Goal: Information Seeking & Learning: Learn about a topic

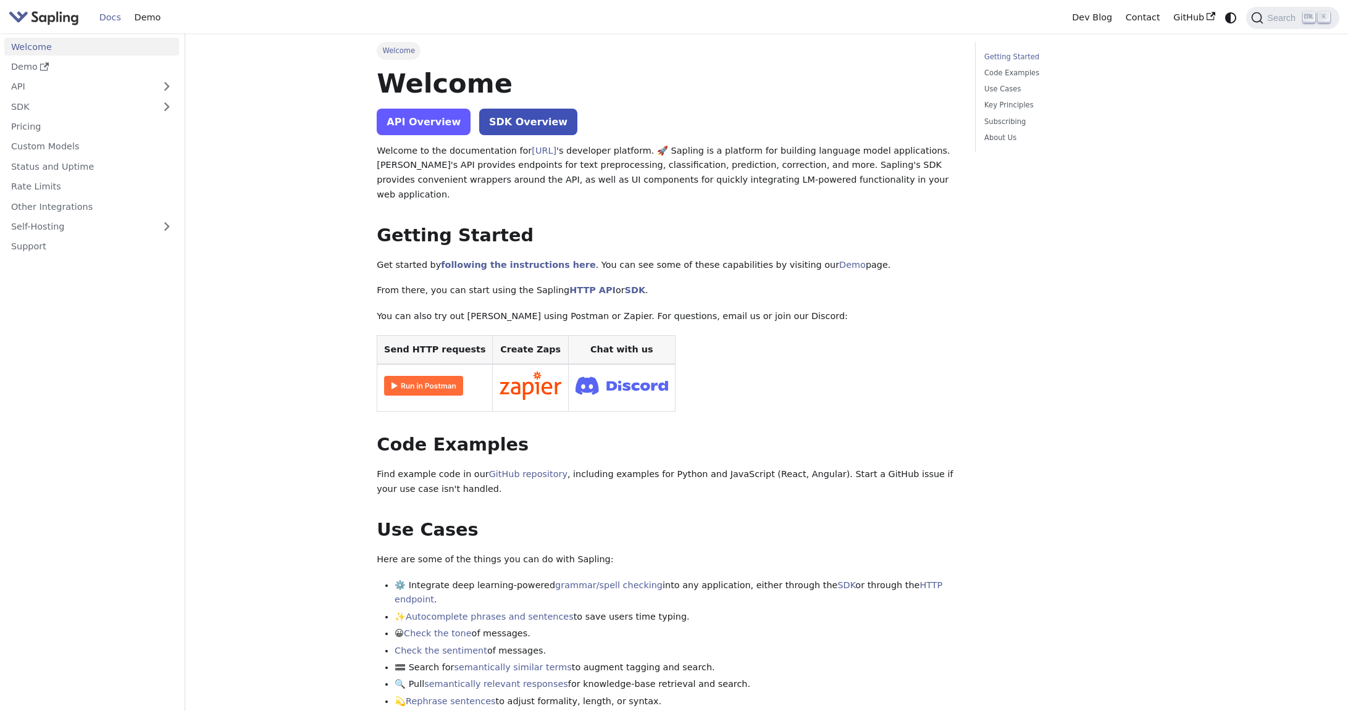
click at [398, 125] on link "API Overview" at bounding box center [424, 122] width 94 height 27
click at [19, 130] on link "Pricing" at bounding box center [91, 127] width 175 height 18
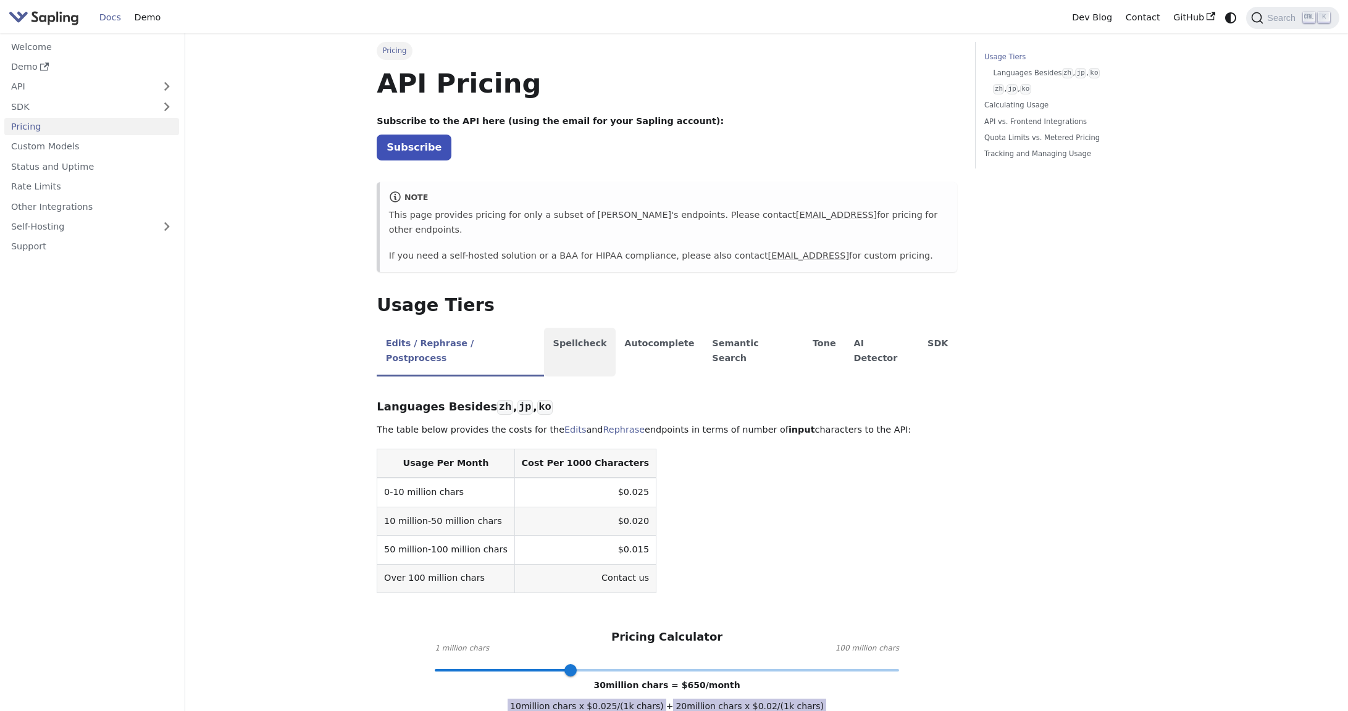
click at [544, 328] on li "Spellcheck" at bounding box center [580, 352] width 72 height 49
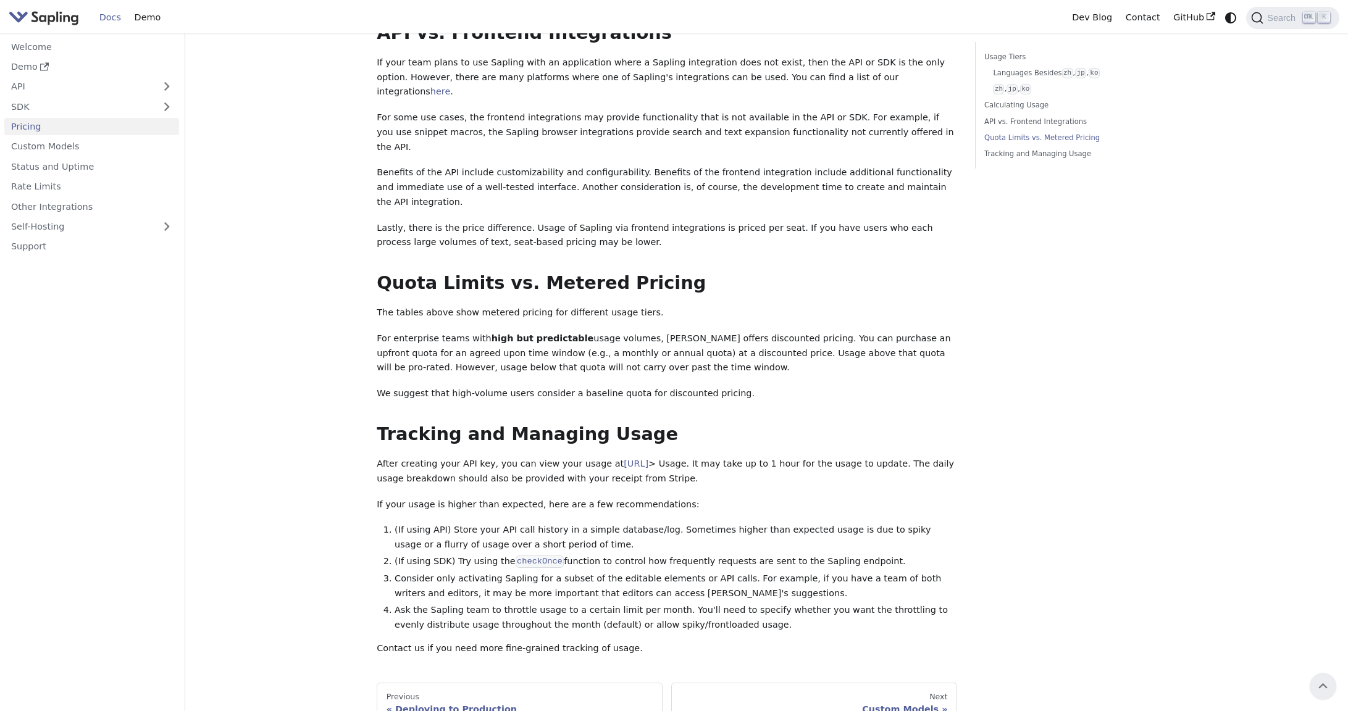
scroll to position [486, 0]
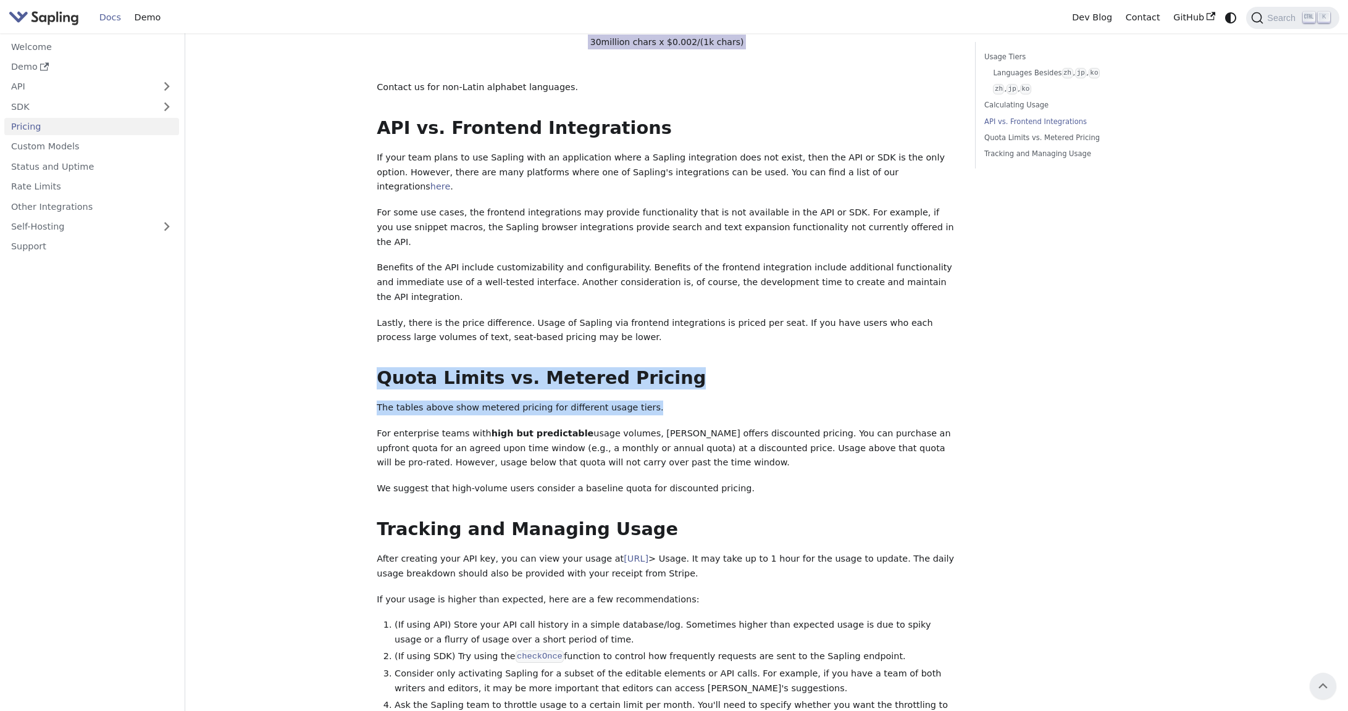
drag, startPoint x: 377, startPoint y: 304, endPoint x: 757, endPoint y: 330, distance: 381.2
click at [757, 330] on div "API Pricing Subscribe to the API here (using the email for your Sapling account…" at bounding box center [667, 166] width 580 height 1170
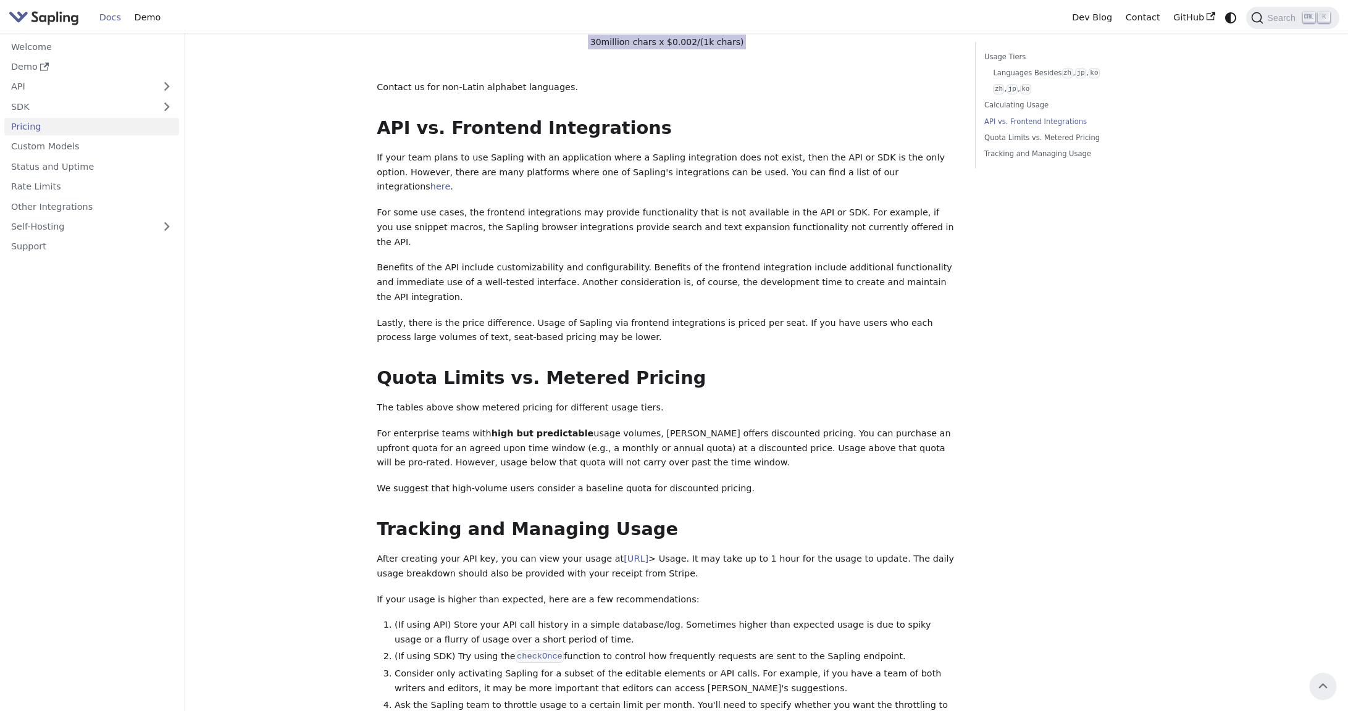
click at [635, 482] on p "We suggest that high-volume users consider a baseline quota for discounted pric…" at bounding box center [667, 489] width 580 height 15
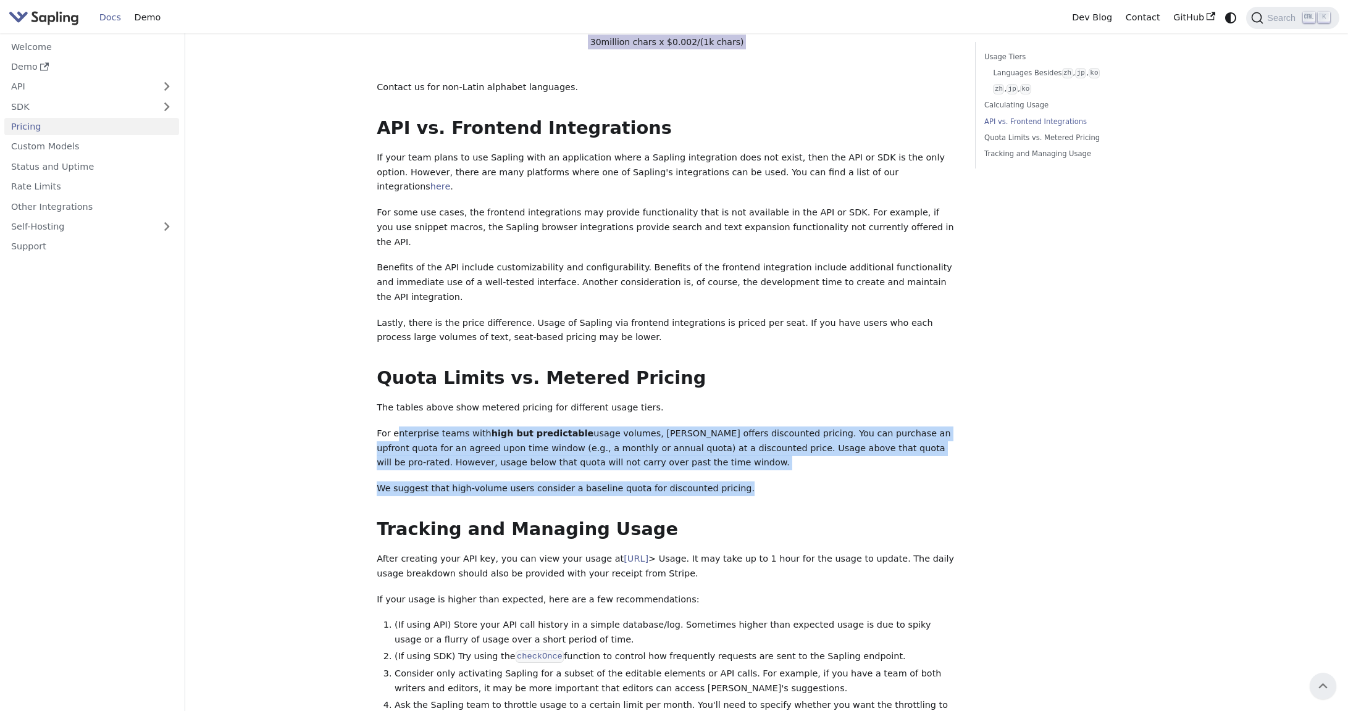
drag, startPoint x: 396, startPoint y: 361, endPoint x: 962, endPoint y: 410, distance: 568.2
click at [962, 410] on div "Pricing On this page API Pricing Subscribe to the API here (using the email for…" at bounding box center [667, 187] width 598 height 1263
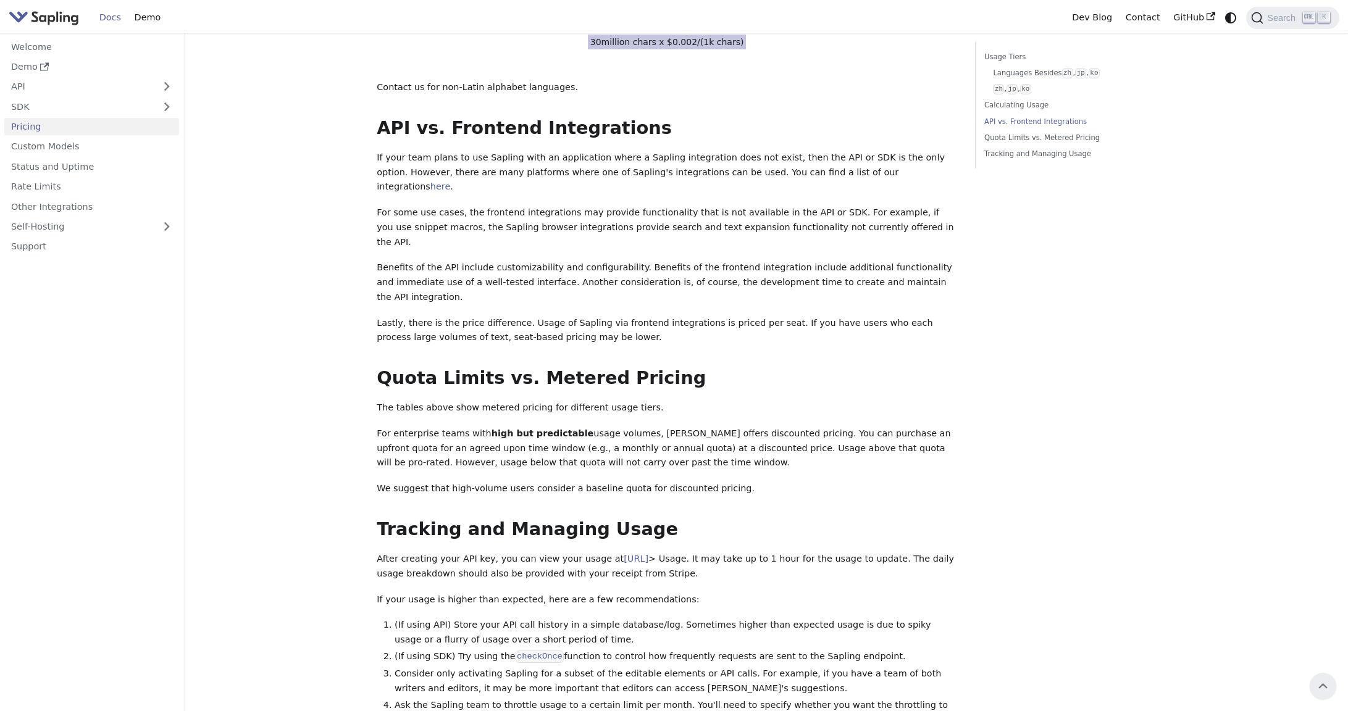
click at [811, 428] on div "API Pricing Subscribe to the API here (using the email for your Sapling account…" at bounding box center [667, 166] width 580 height 1170
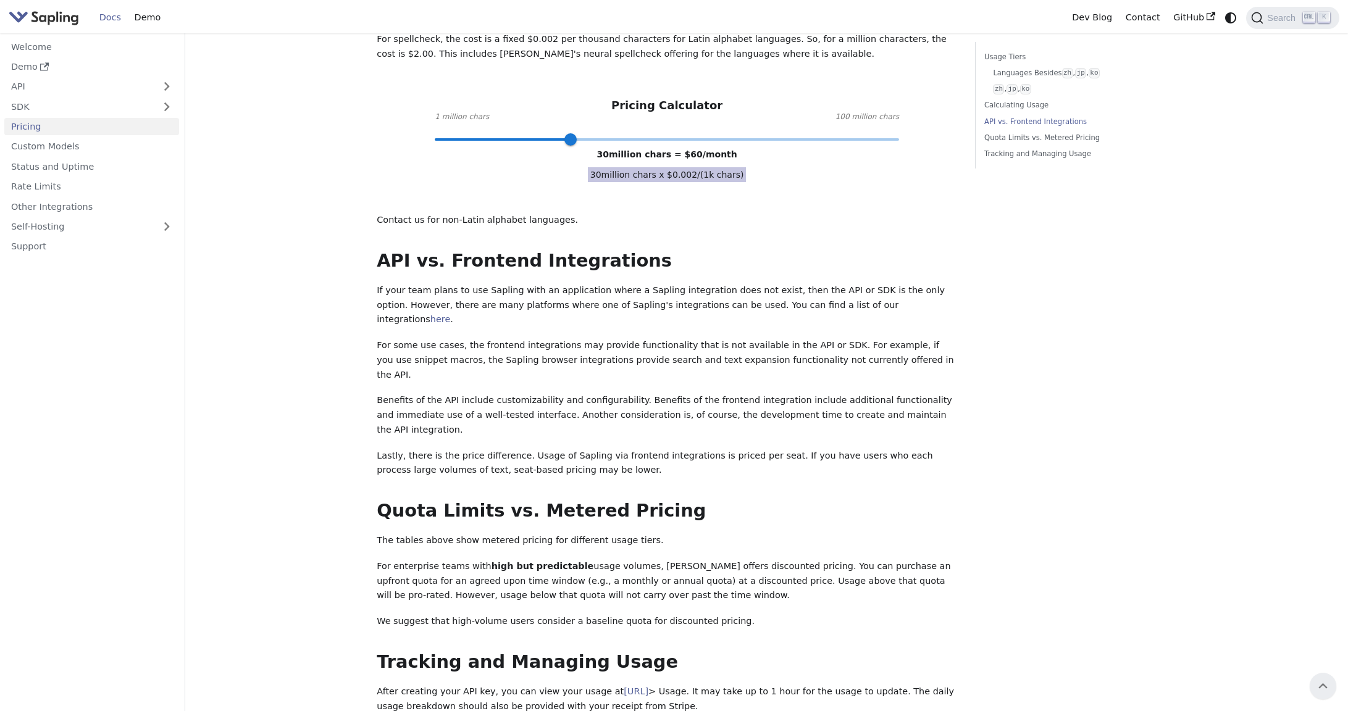
scroll to position [177, 0]
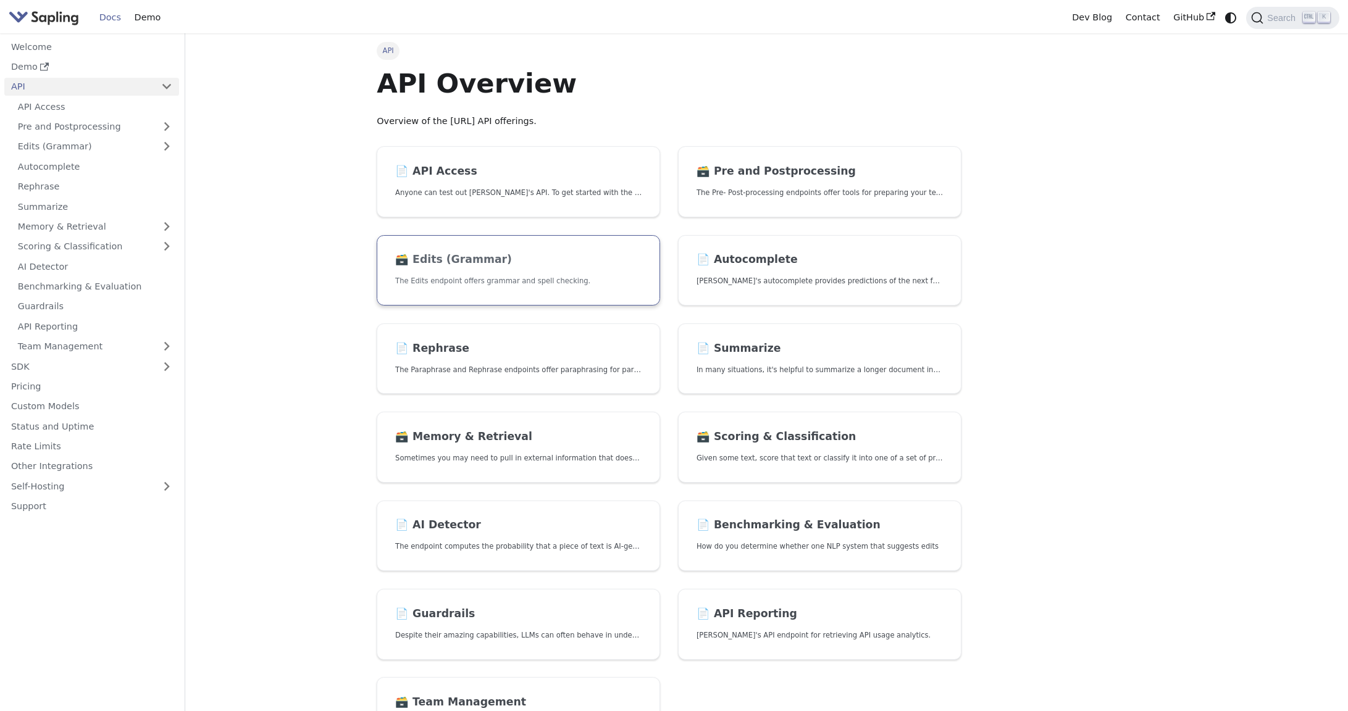
click at [445, 286] on p "The Edits endpoint offers grammar and spell checking." at bounding box center [518, 281] width 246 height 12
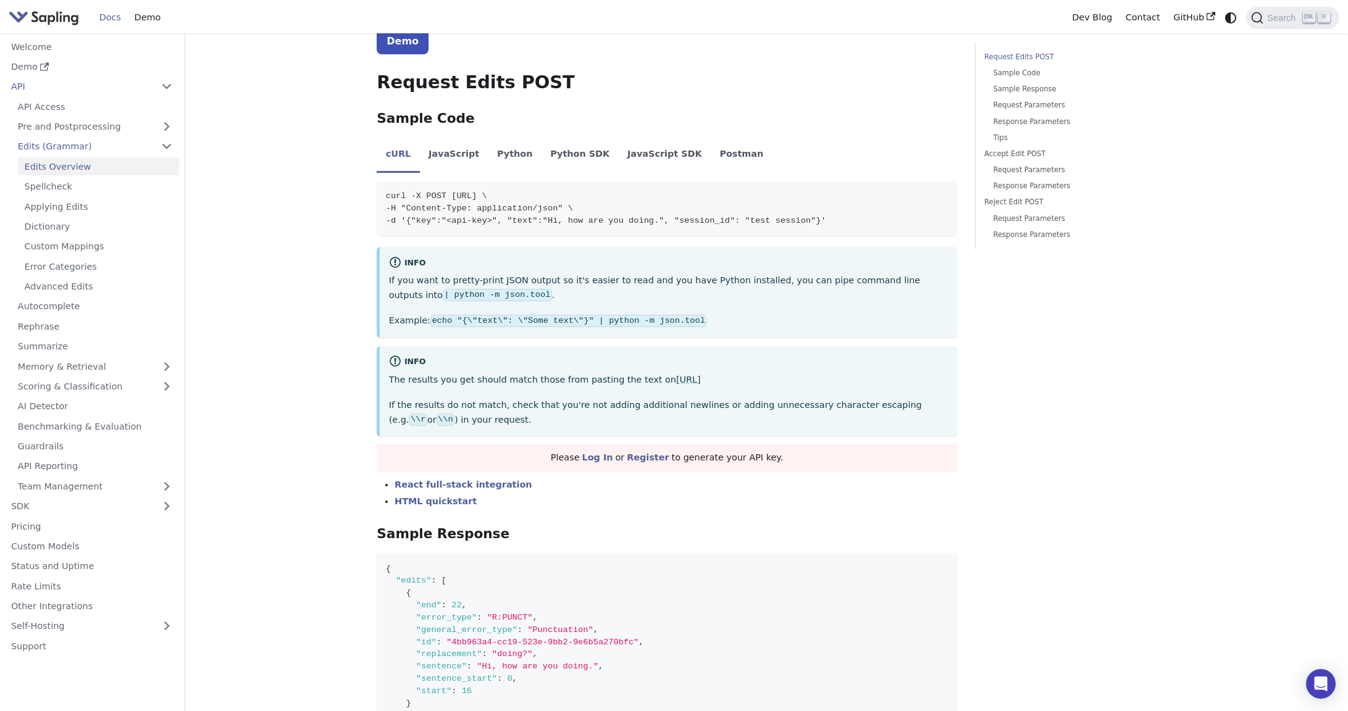
scroll to position [247, 0]
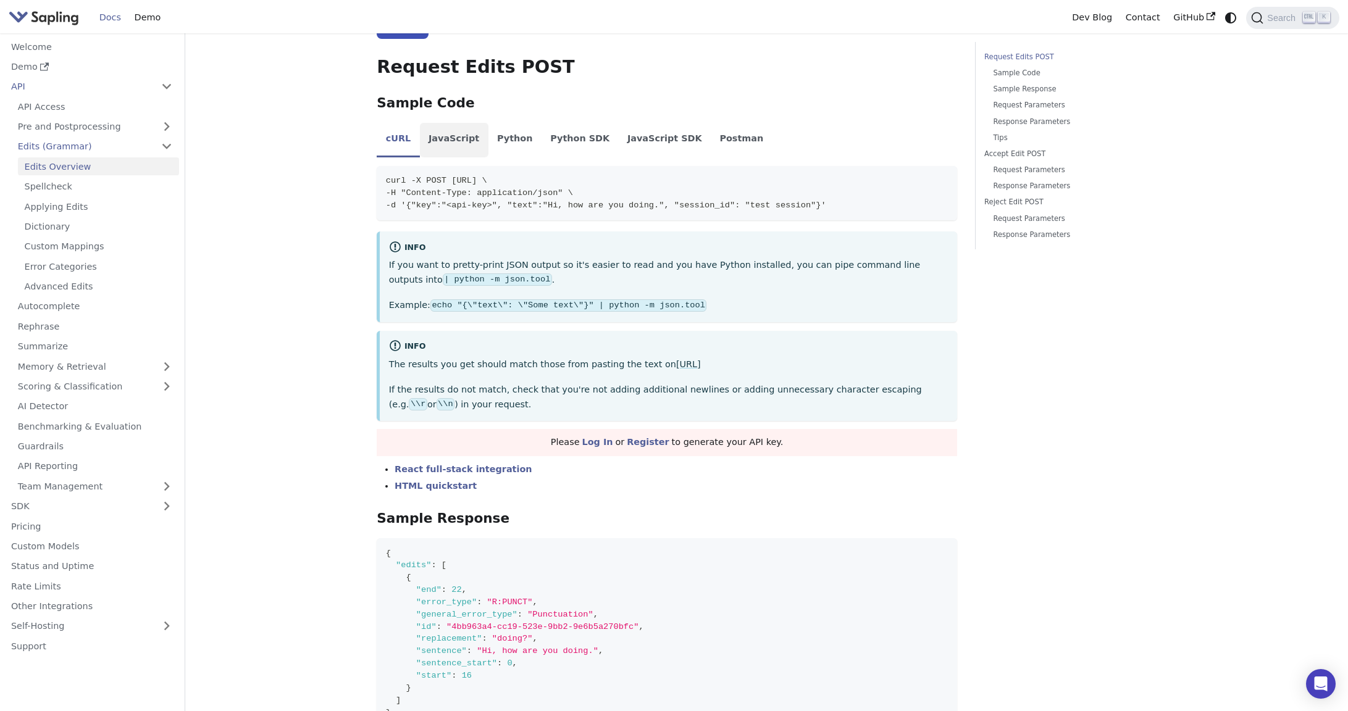
click at [446, 143] on li "JavaScript" at bounding box center [454, 140] width 69 height 35
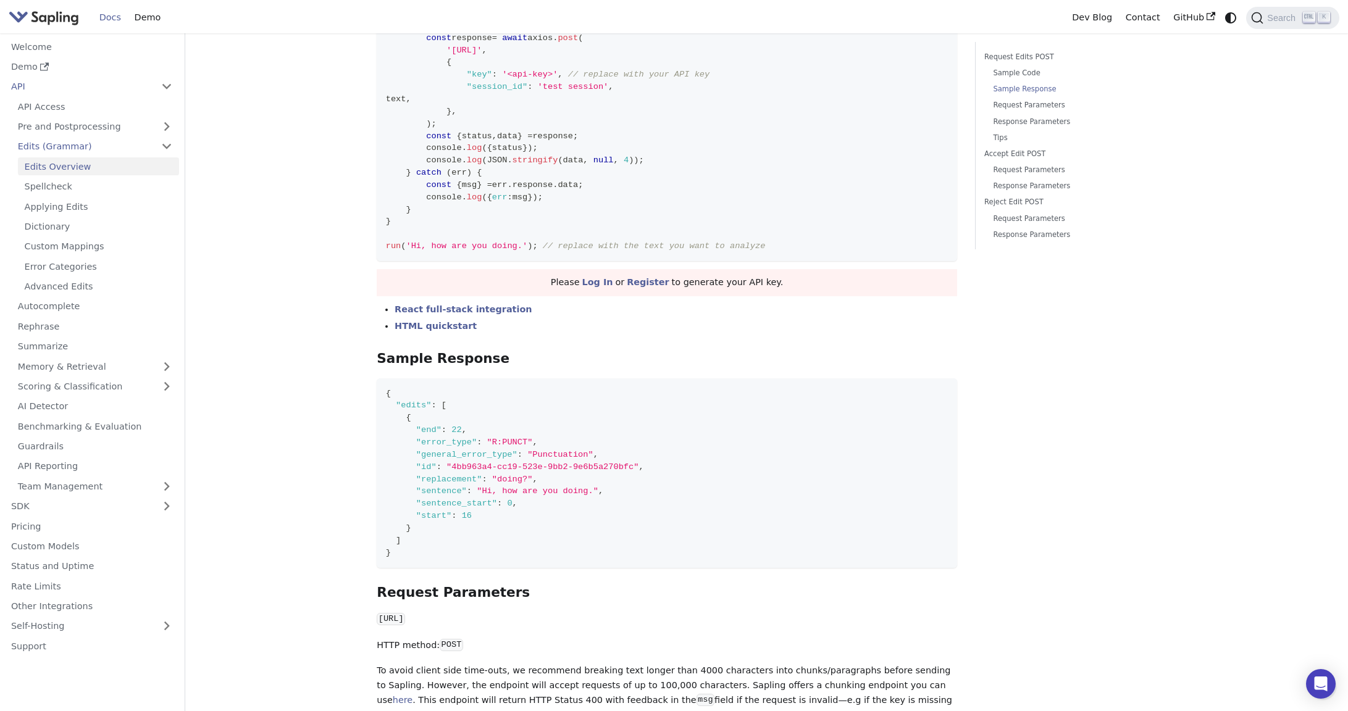
scroll to position [309, 0]
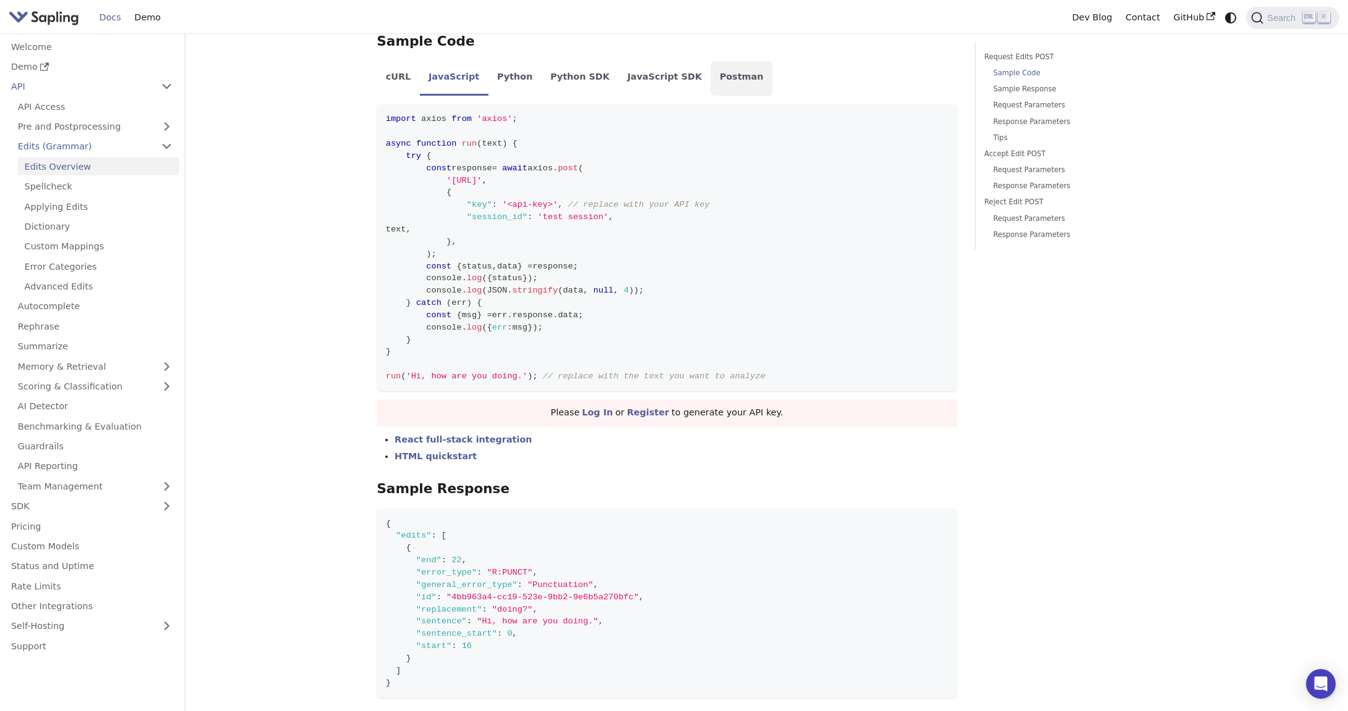
click at [711, 75] on li "Postman" at bounding box center [742, 78] width 62 height 35
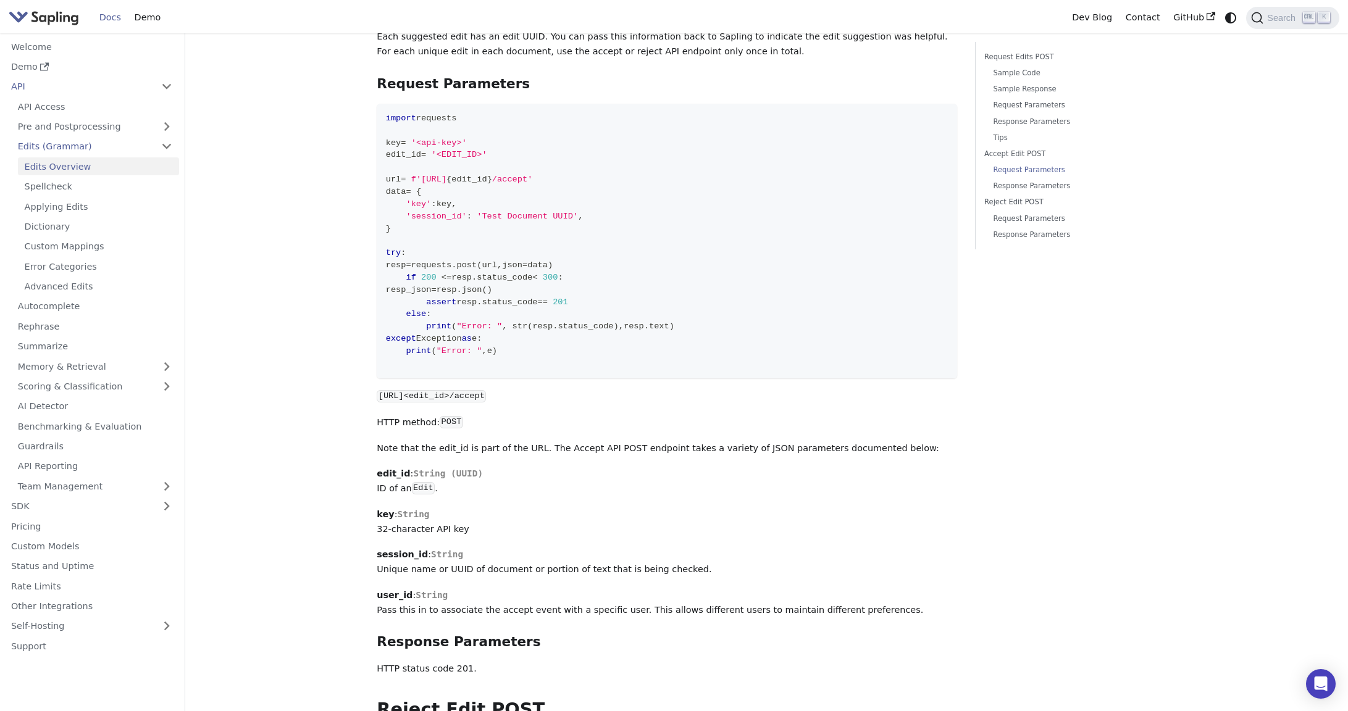
scroll to position [2223, 0]
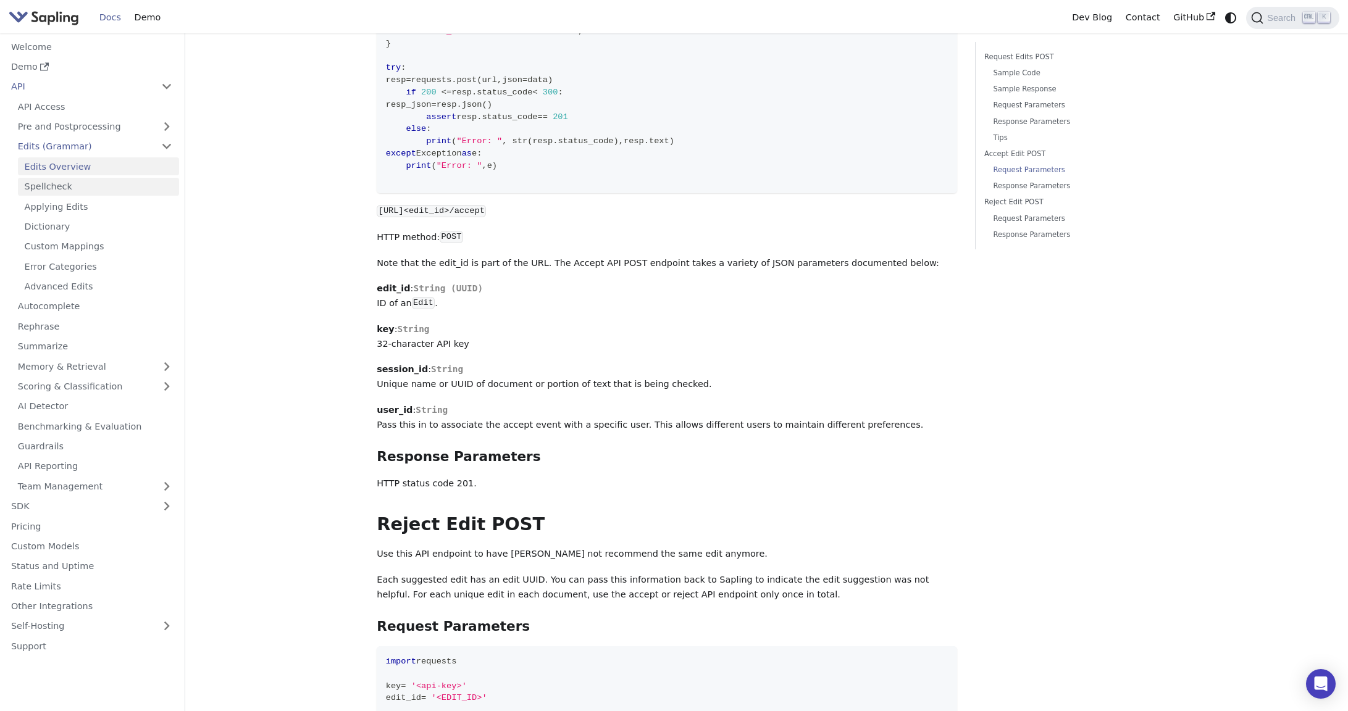
click at [47, 193] on link "Spellcheck" at bounding box center [98, 187] width 161 height 18
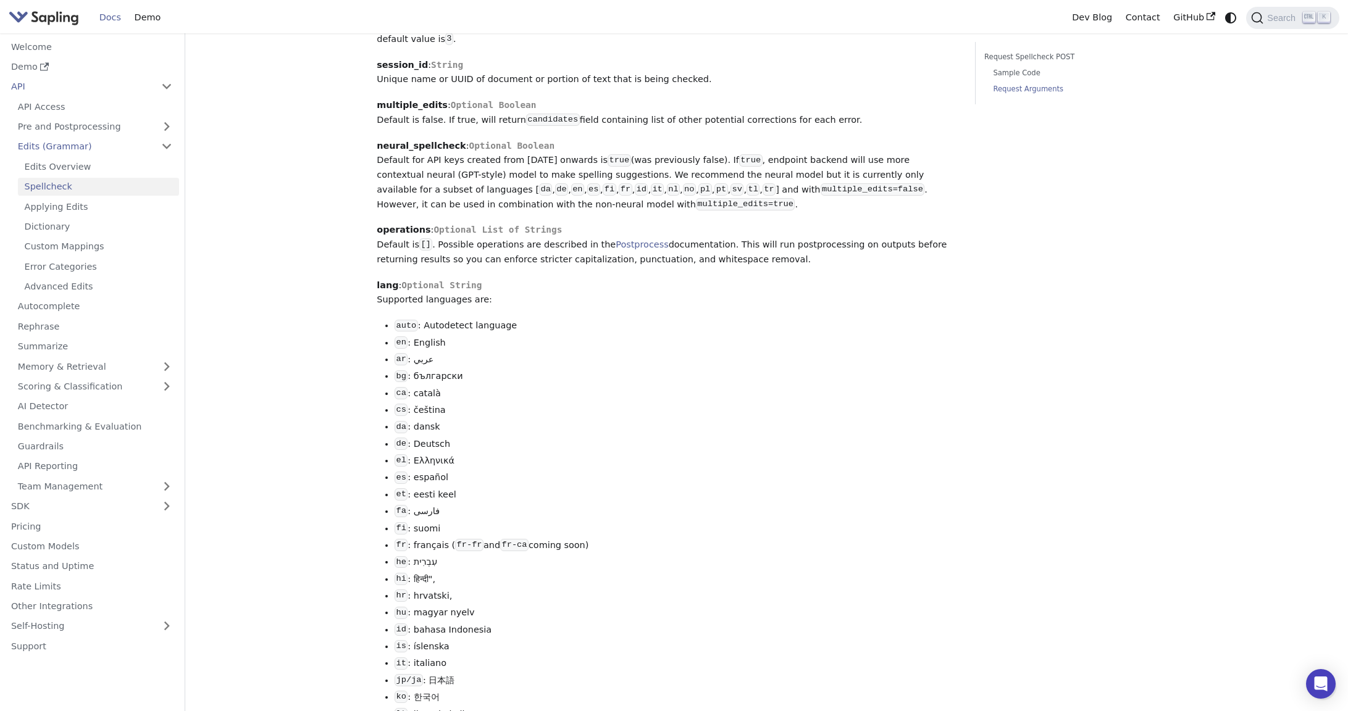
scroll to position [664, 0]
